Goal: Find contact information: Find contact information

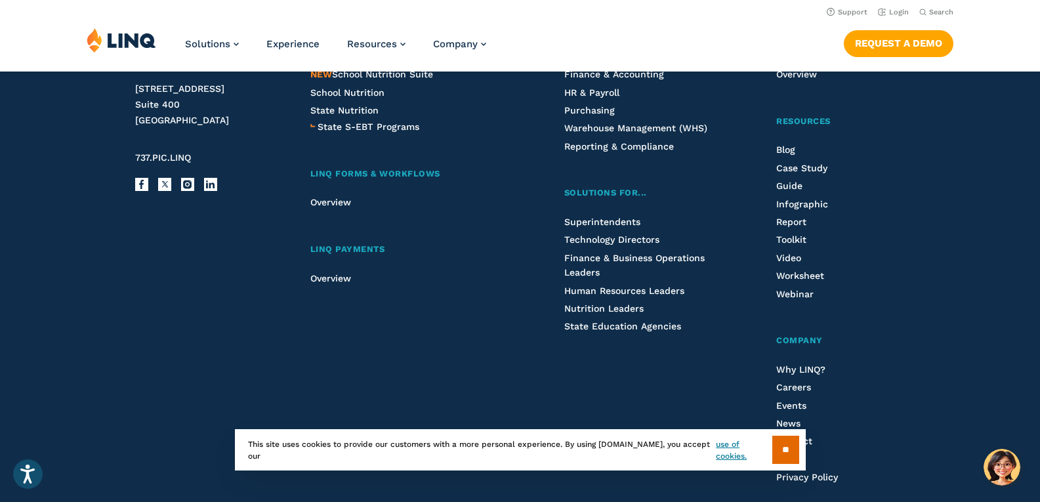
scroll to position [3365, 0]
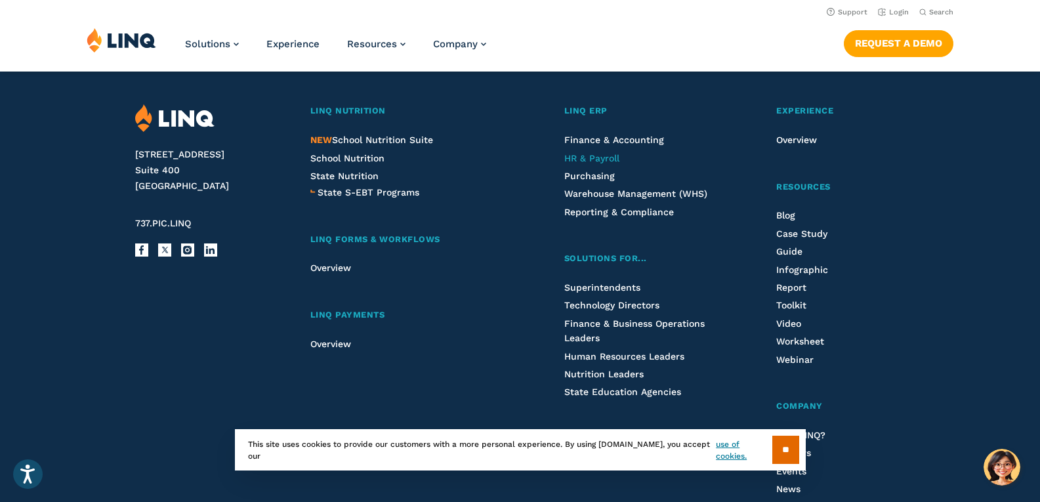
click at [594, 158] on span "HR & Payroll" at bounding box center [591, 158] width 55 height 10
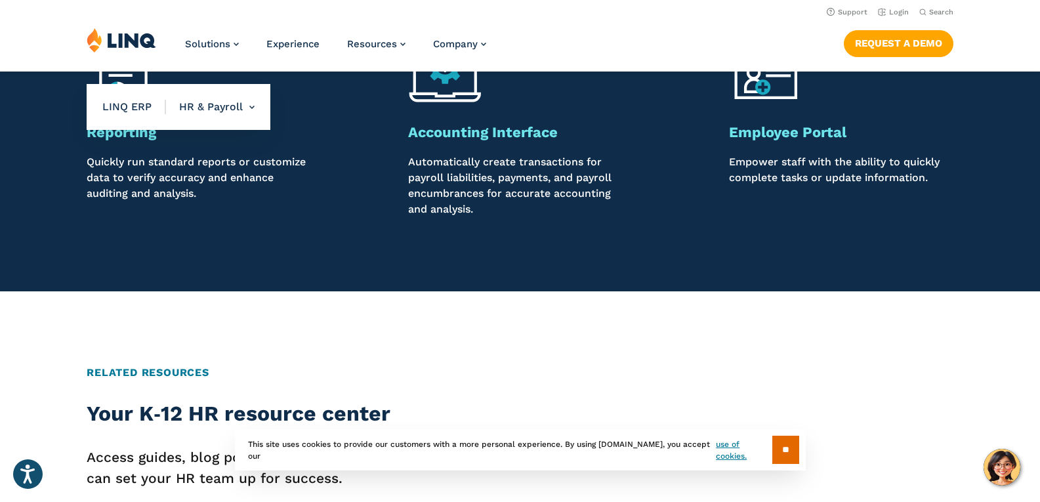
scroll to position [1050, 0]
